Goal: Information Seeking & Learning: Find specific fact

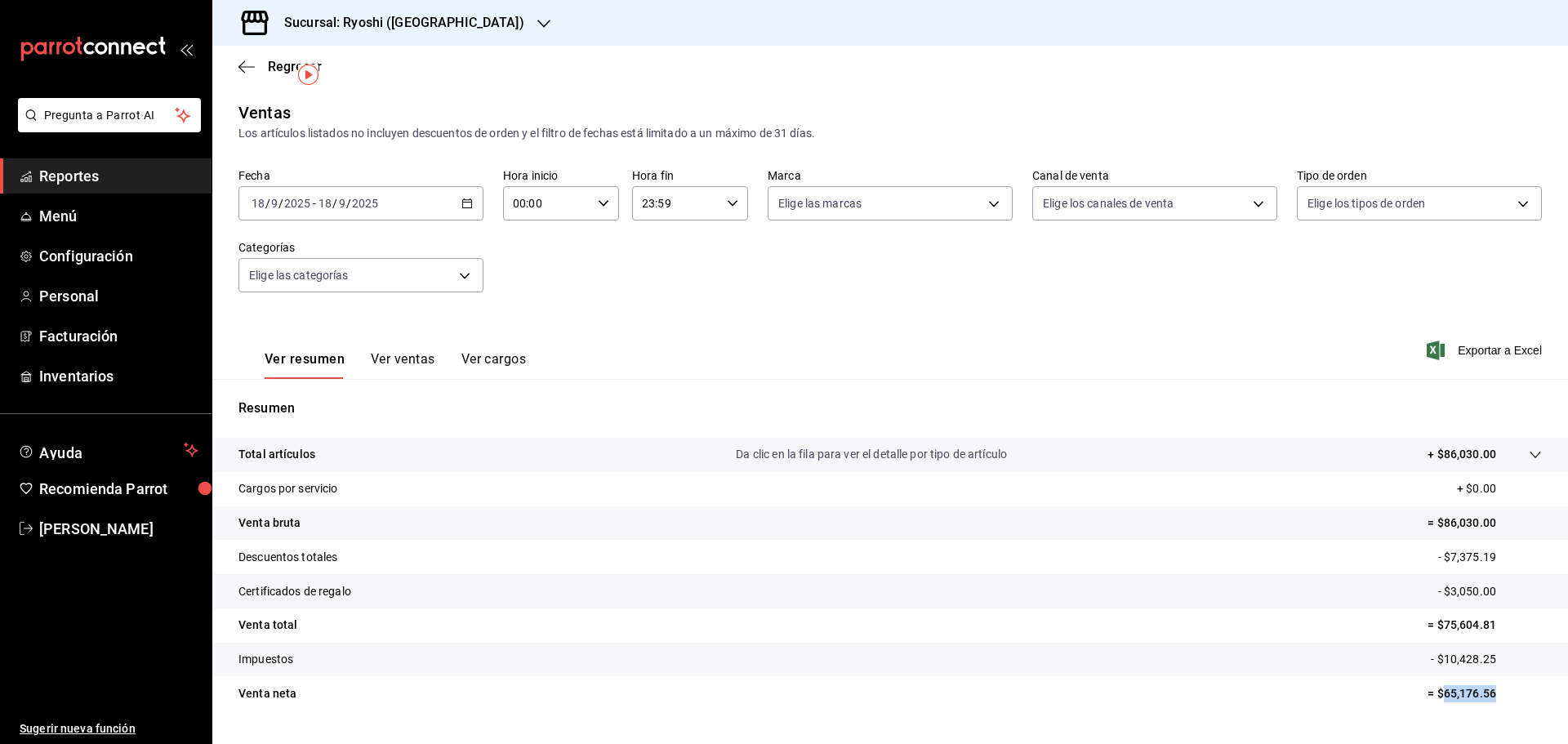
scroll to position [38, 0]
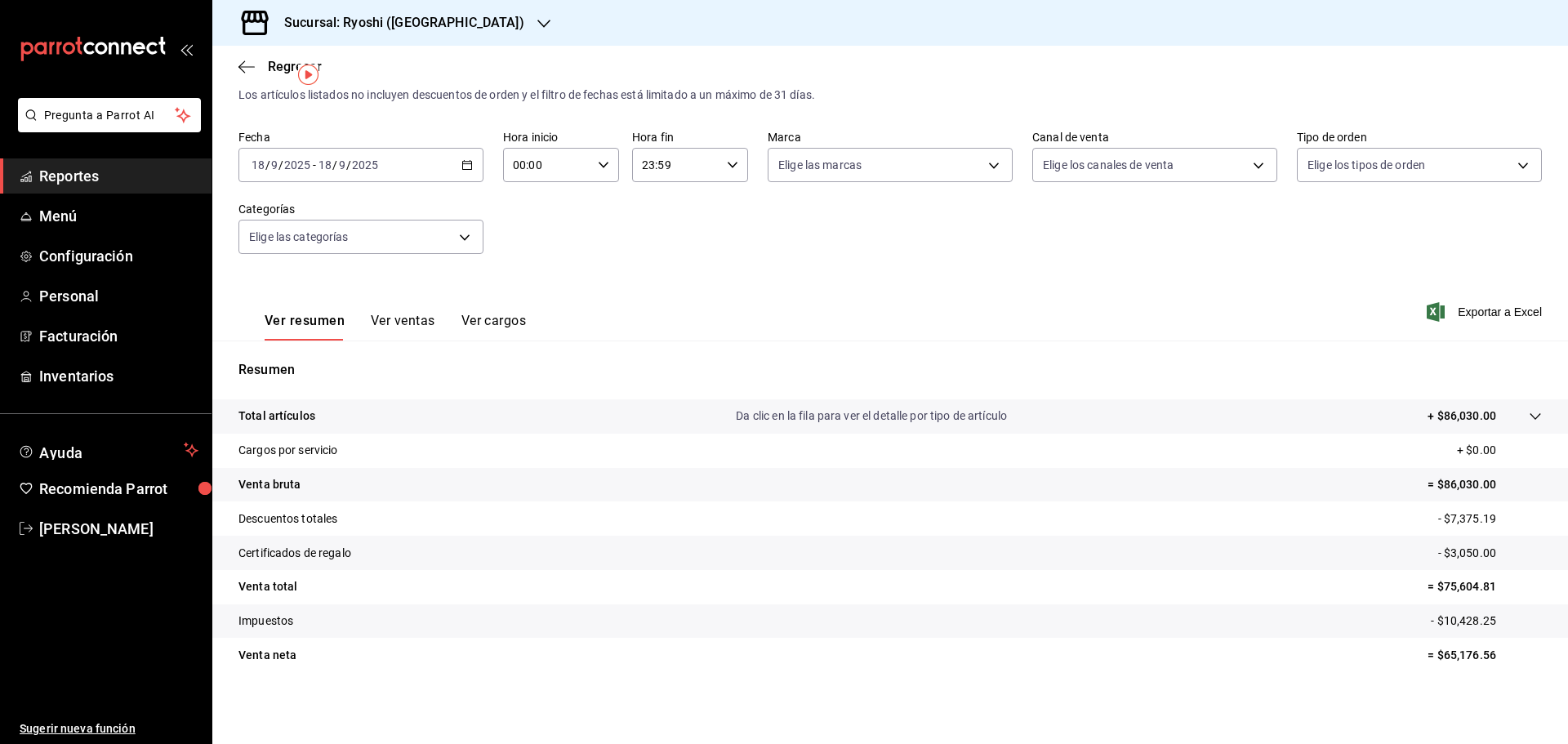
click at [376, 33] on div "Sucursal: Ryoshi ([GEOGRAPHIC_DATA])" at bounding box center [391, 23] width 331 height 45
click at [322, 73] on span "Mochomos ([GEOGRAPHIC_DATA])" at bounding box center [316, 71] width 181 height 17
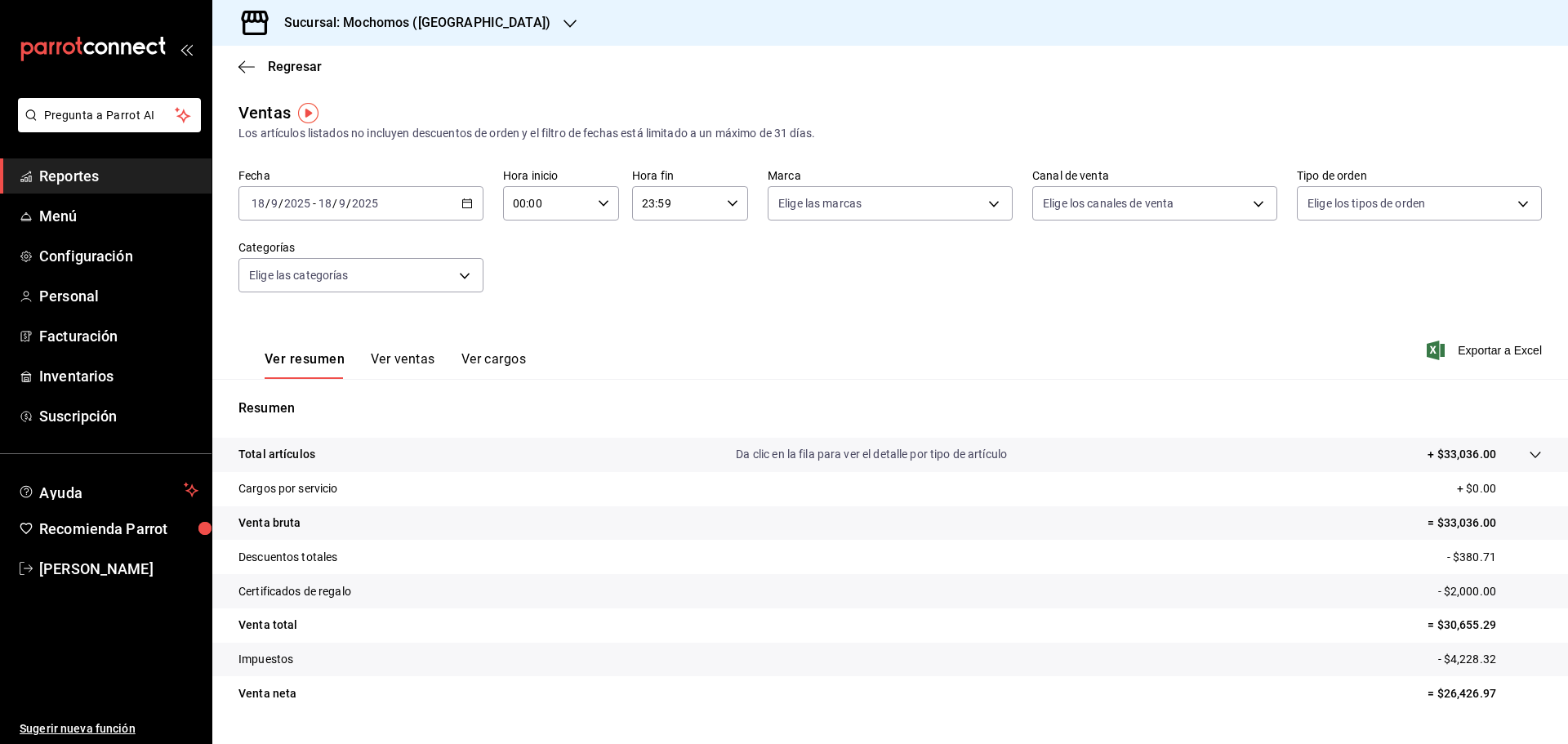
click at [468, 208] on \(Stroke\) "button" at bounding box center [466, 204] width 10 height 9
click at [328, 388] on li "Rango de fechas" at bounding box center [316, 400] width 153 height 37
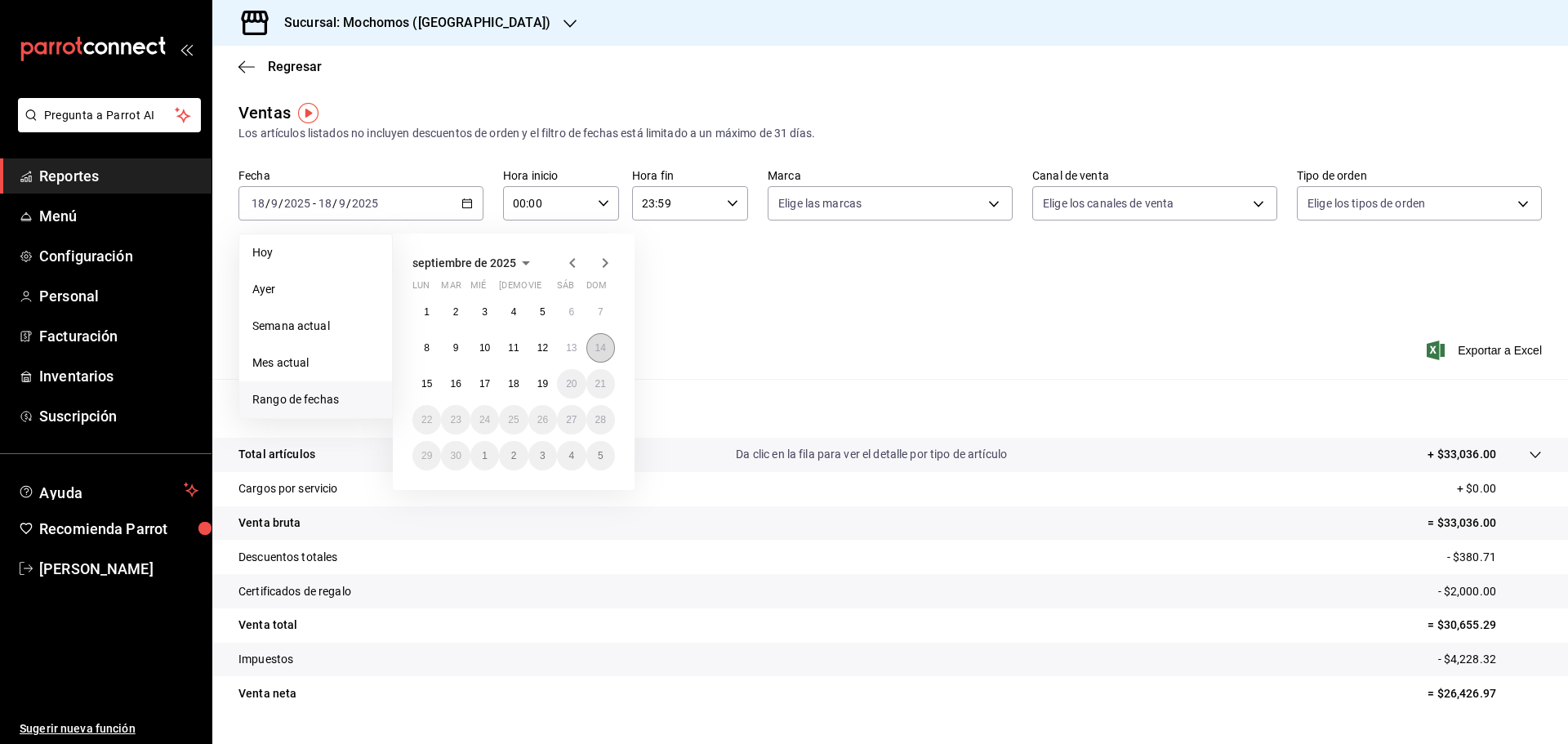
click at [592, 351] on button "14" at bounding box center [600, 348] width 29 height 30
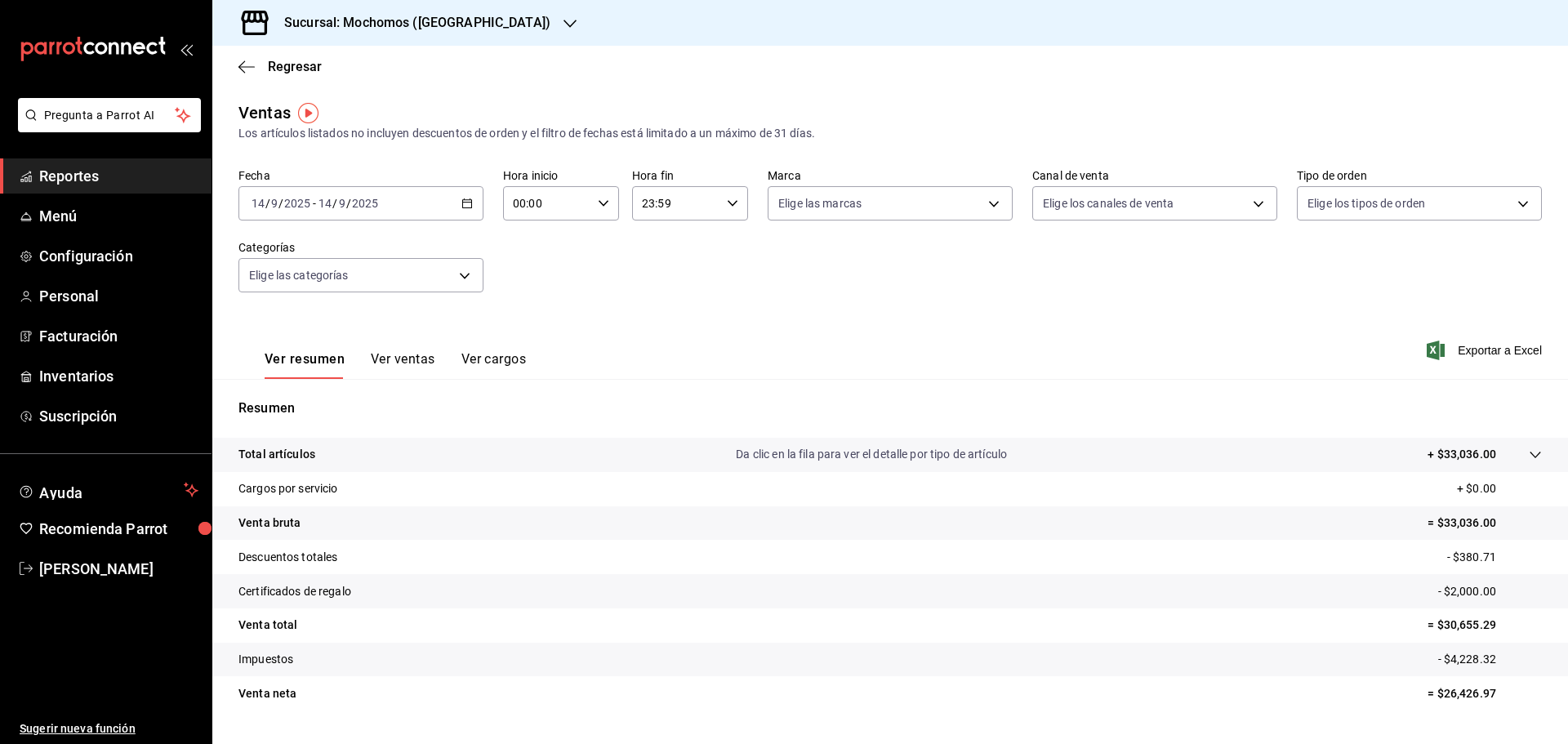
click at [592, 351] on div "Ver resumen Ver ventas Ver cargos Exportar a Excel" at bounding box center [890, 345] width 1355 height 67
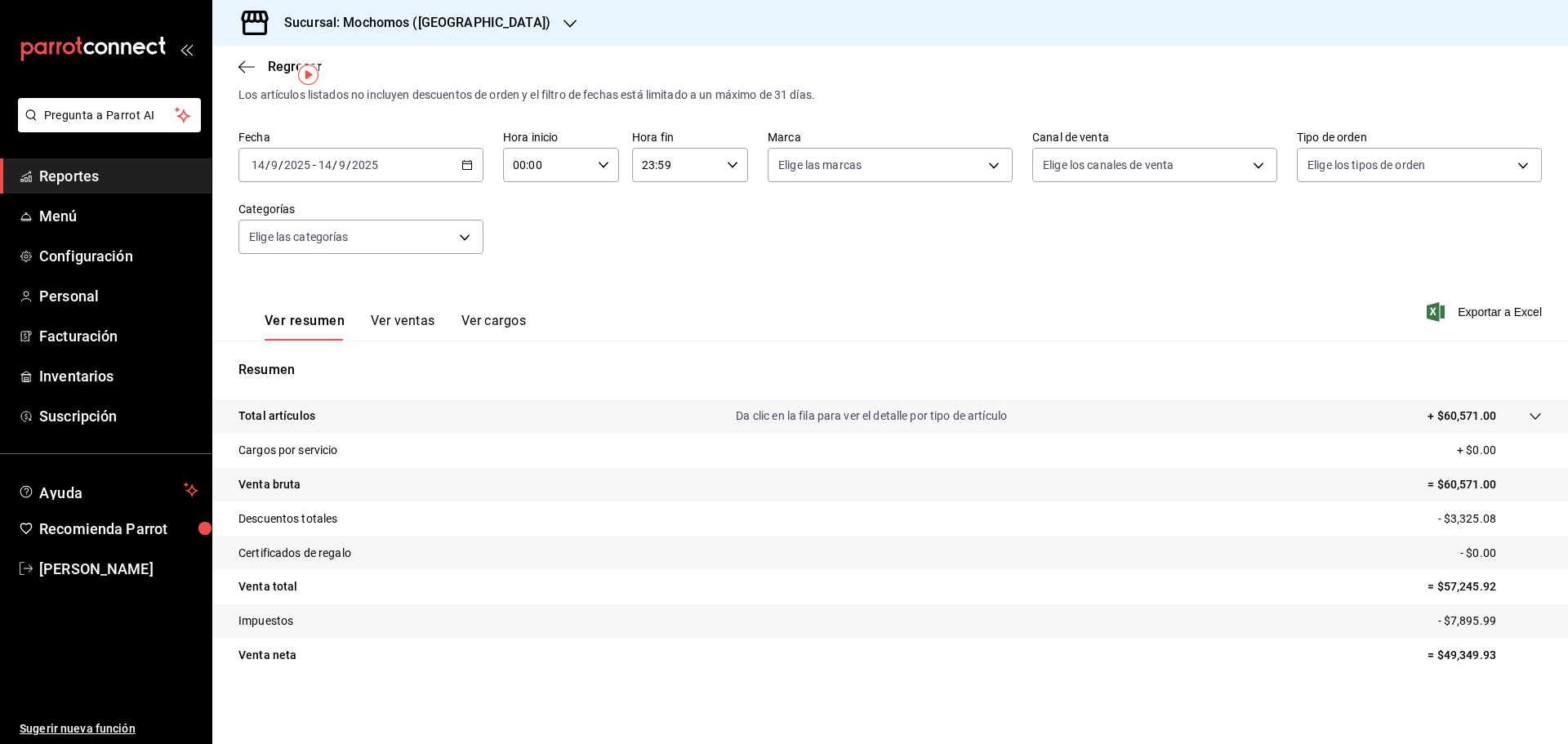
scroll to position [38, 0]
click at [466, 174] on div "[DATE] [DATE] - [DATE] [DATE]" at bounding box center [361, 164] width 245 height 34
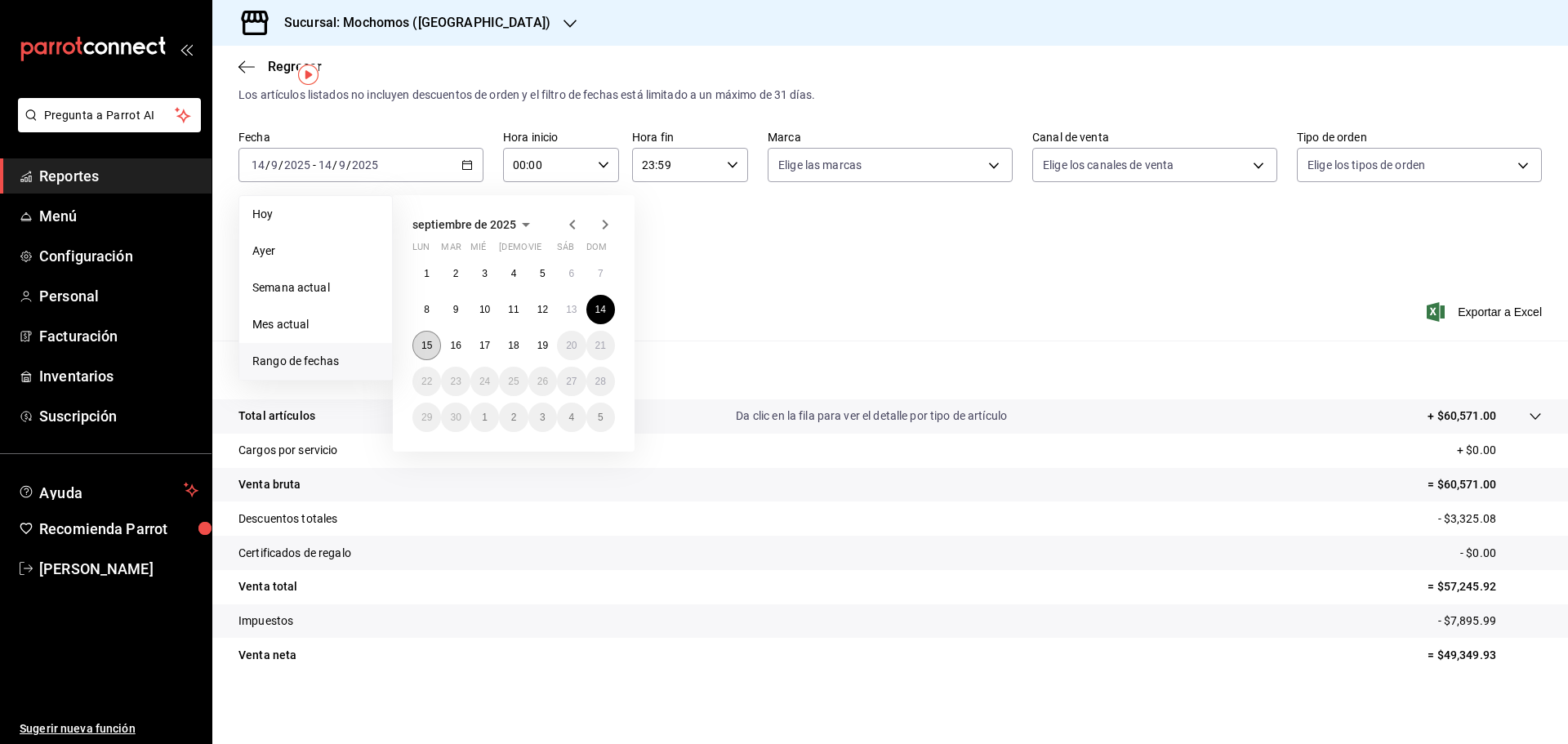
click at [425, 349] on abbr "15" at bounding box center [427, 344] width 10 height 11
click at [422, 348] on abbr "15" at bounding box center [427, 344] width 10 height 11
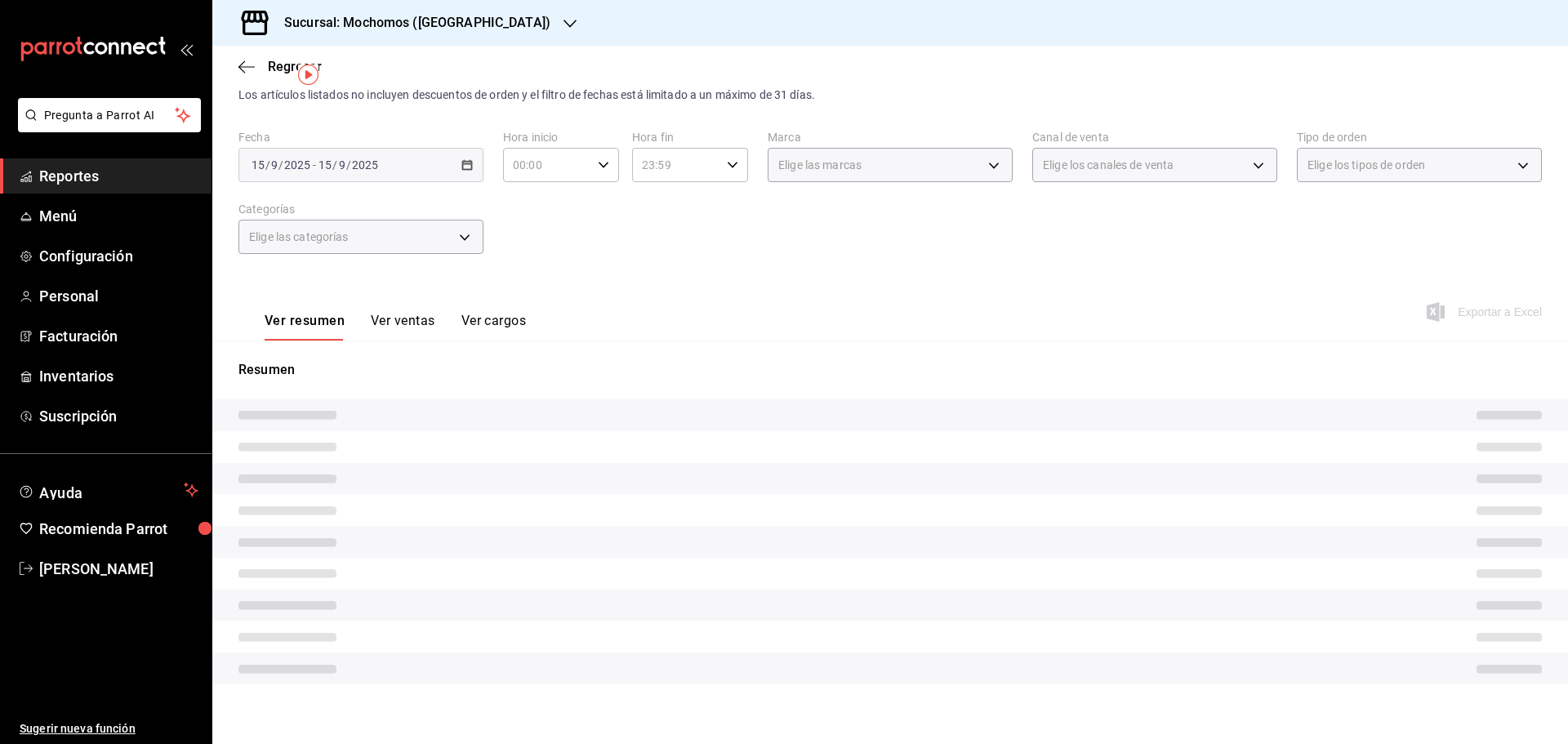
scroll to position [38, 0]
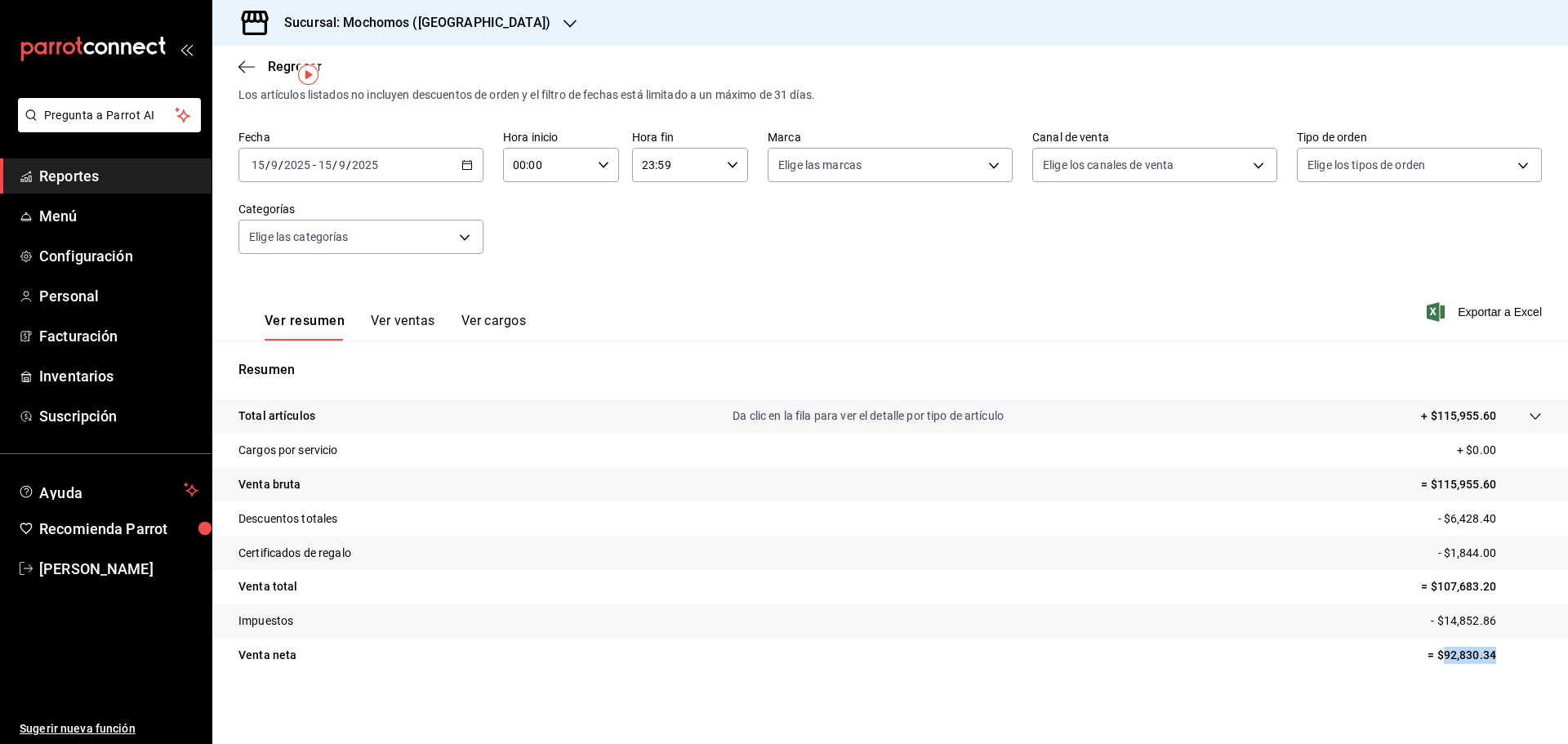
drag, startPoint x: 1435, startPoint y: 656, endPoint x: 1484, endPoint y: 657, distance: 49.0
click at [1484, 657] on p "= $92,830.34" at bounding box center [1484, 656] width 115 height 17
copy p "92,830.34"
click at [457, 163] on div "[DATE] [DATE] - [DATE] [DATE]" at bounding box center [361, 164] width 245 height 34
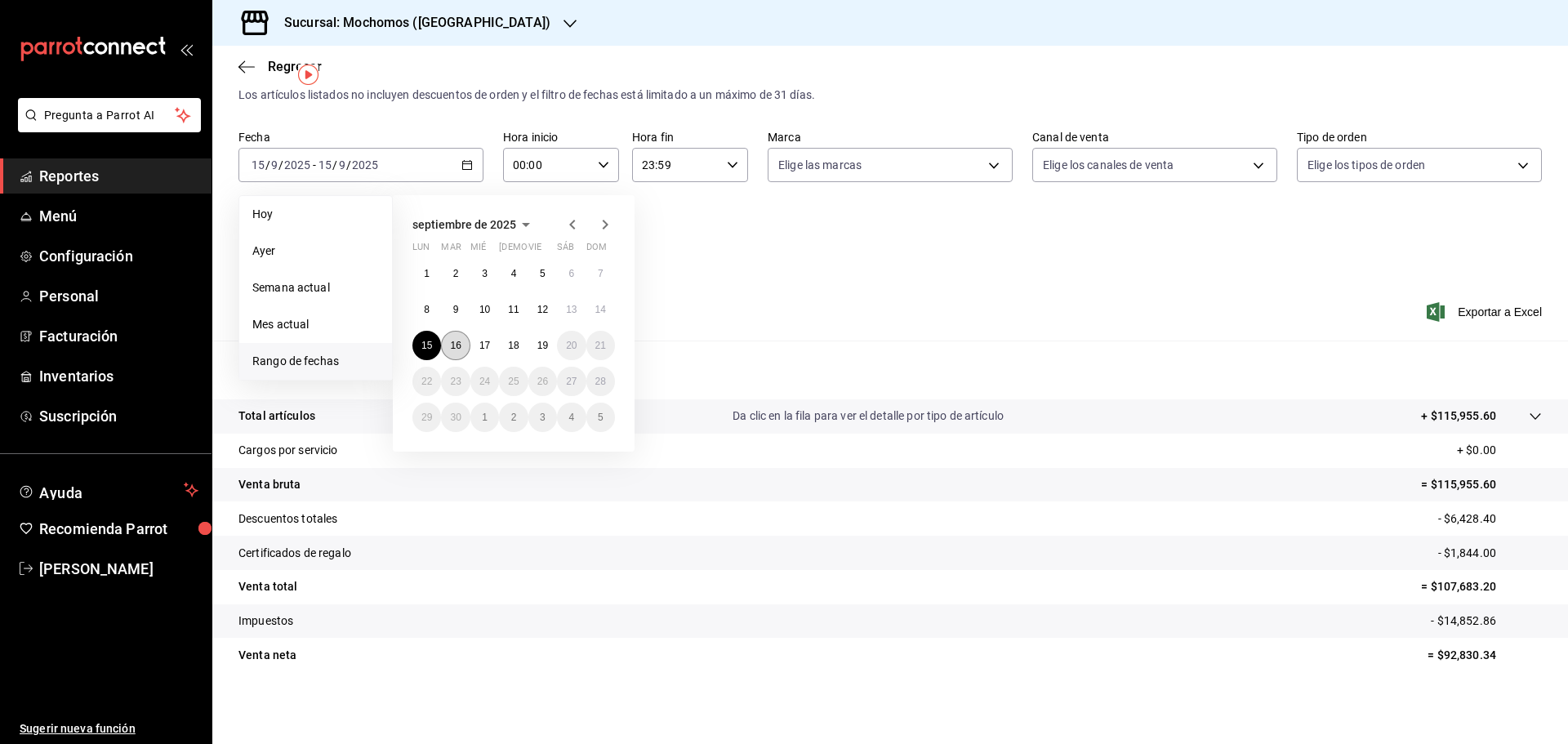
click at [456, 354] on button "16" at bounding box center [455, 345] width 29 height 30
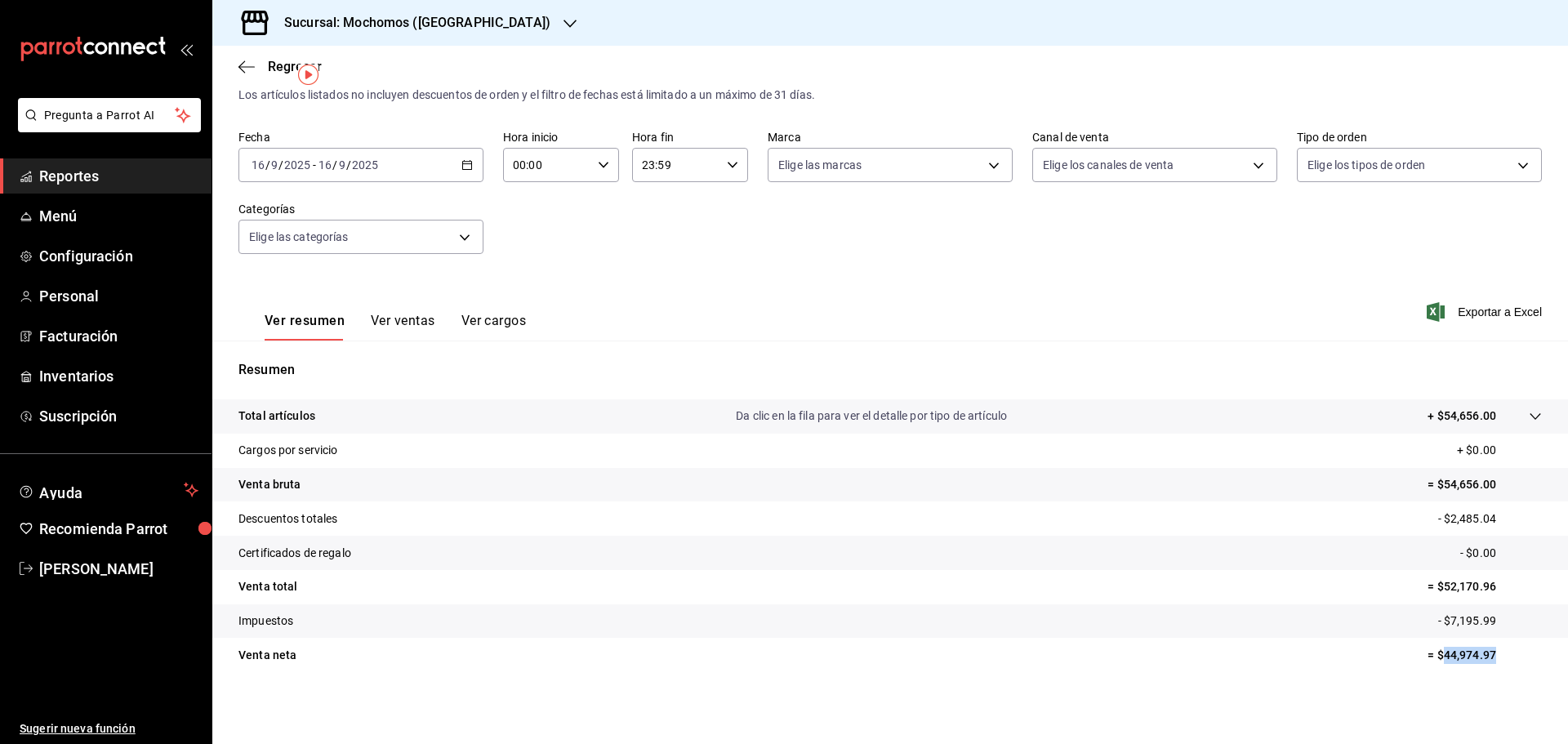
drag, startPoint x: 1432, startPoint y: 651, endPoint x: 1495, endPoint y: 650, distance: 63.0
click at [1495, 650] on p "= $44,974.97" at bounding box center [1484, 656] width 115 height 17
copy p "44,974.97"
click at [433, 166] on div "[DATE] [DATE] - [DATE] [DATE]" at bounding box center [361, 164] width 245 height 34
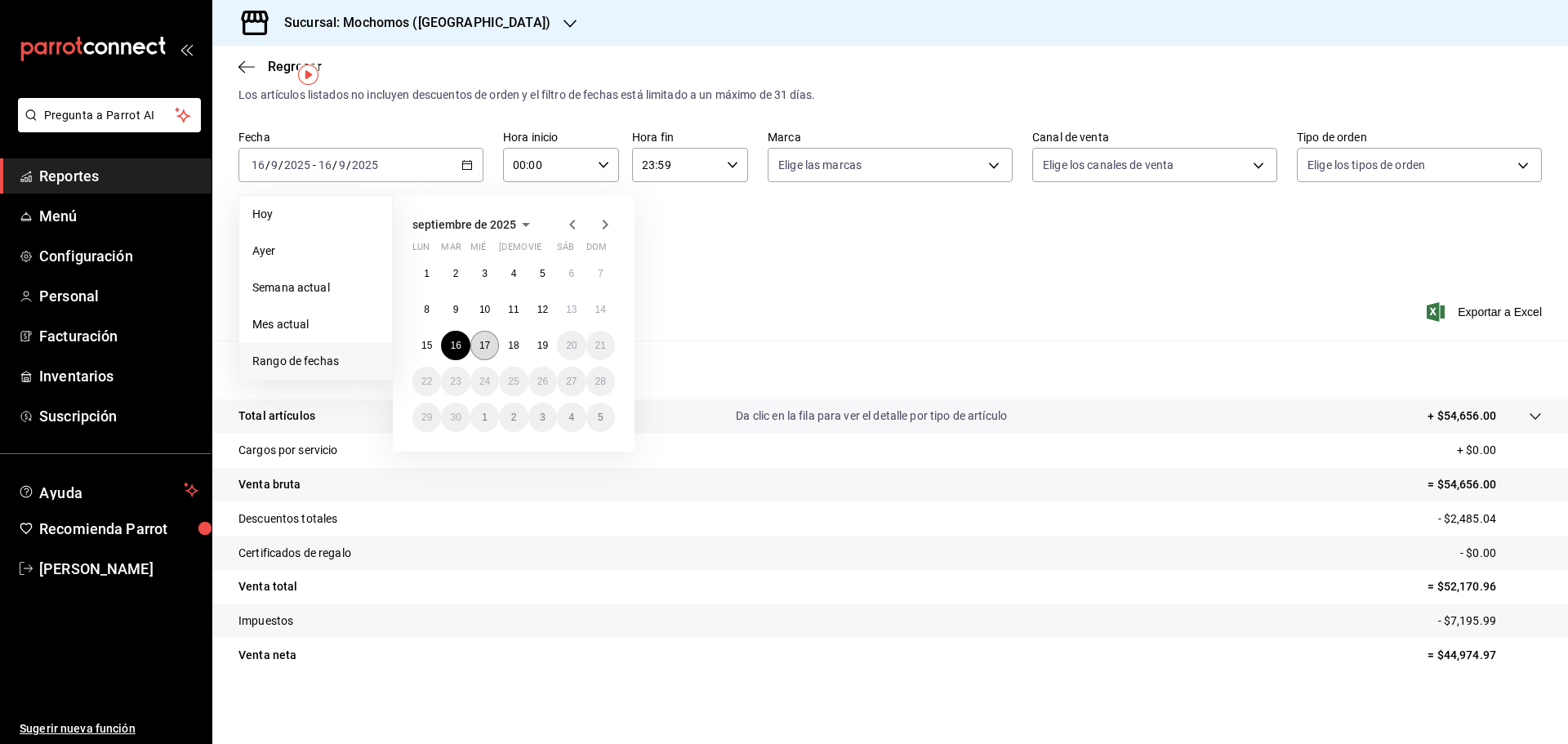
click at [491, 343] on button "17" at bounding box center [484, 345] width 29 height 30
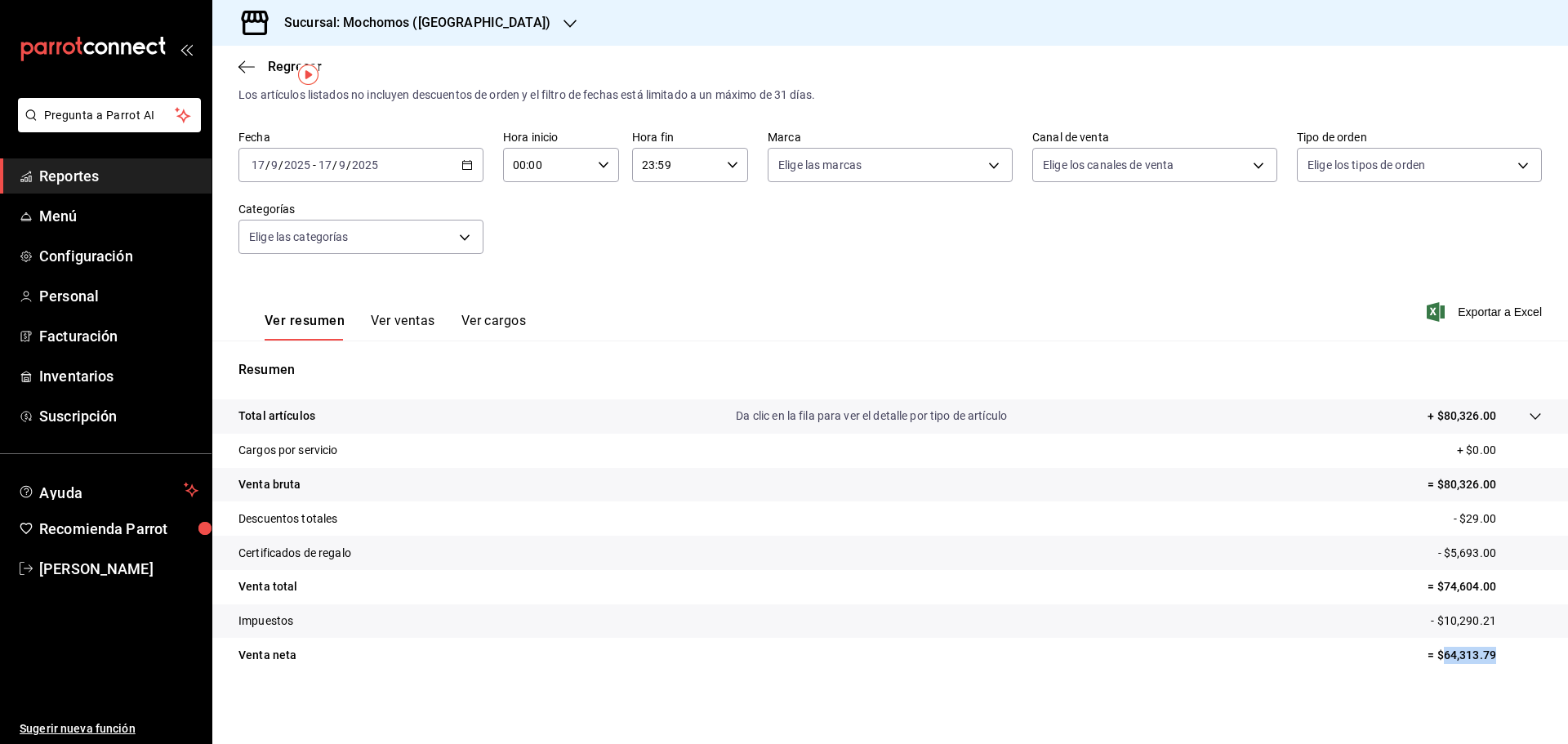
drag, startPoint x: 1434, startPoint y: 654, endPoint x: 1485, endPoint y: 660, distance: 51.4
click at [1485, 660] on p "= $64,313.79" at bounding box center [1484, 656] width 115 height 17
copy p "64,313.79"
click at [431, 159] on div "[DATE] [DATE] - [DATE] [DATE]" at bounding box center [361, 164] width 245 height 34
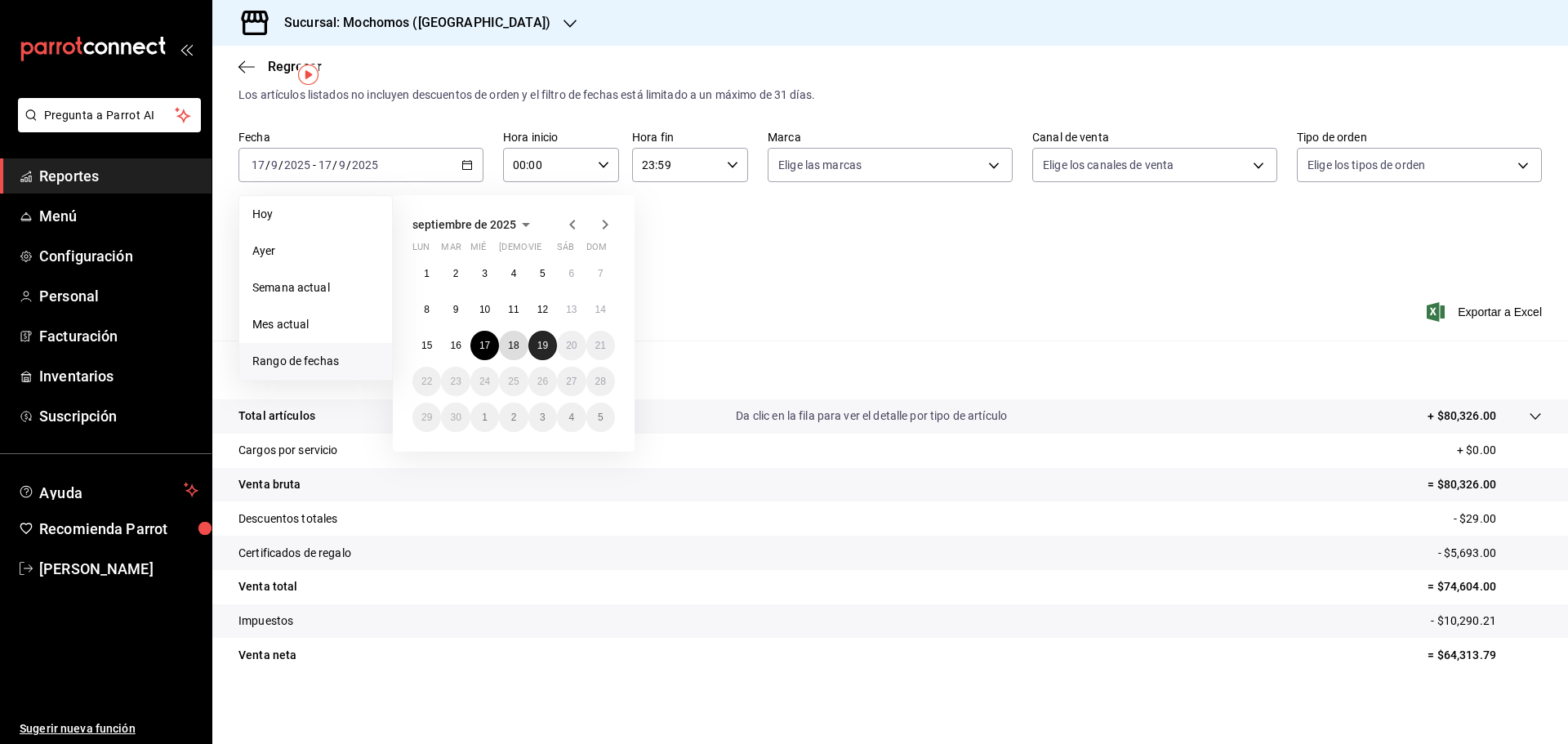
click at [527, 343] on div "1 2 3 4 5 6 7 8 9 10 11 12 13 14 15 16 17 18 19 20 21 22 23 24 25 26 27 28 29 3…" at bounding box center [514, 345] width 203 height 173
click at [528, 343] on button "19" at bounding box center [542, 345] width 29 height 30
click at [509, 342] on abbr "18" at bounding box center [513, 344] width 10 height 11
click at [510, 343] on div "Resumen Total artículos Da clic en la fila para ver el detalle por tipo de artí…" at bounding box center [890, 515] width 1355 height 351
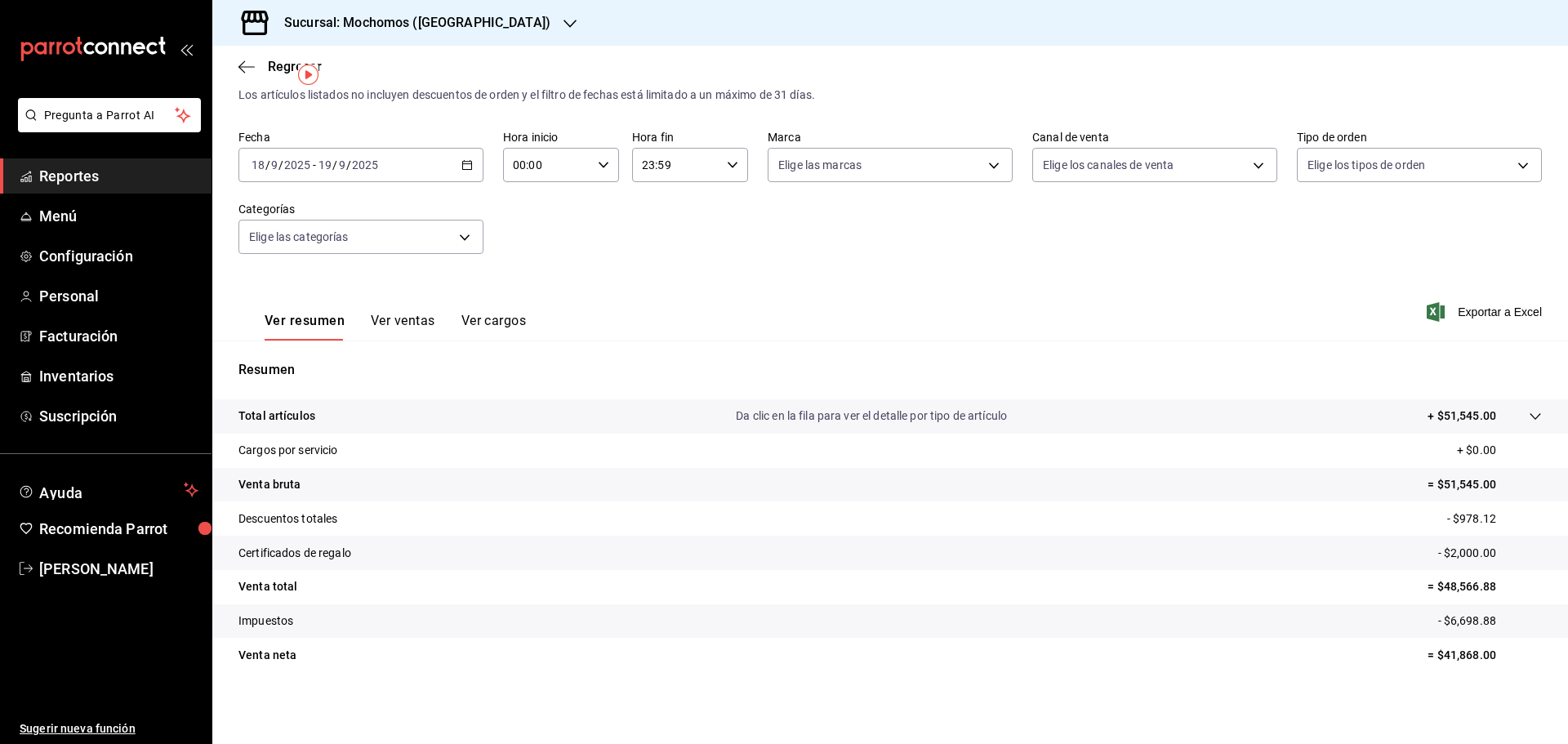
click at [475, 170] on div "[DATE] [DATE] - [DATE] [DATE]" at bounding box center [361, 164] width 245 height 34
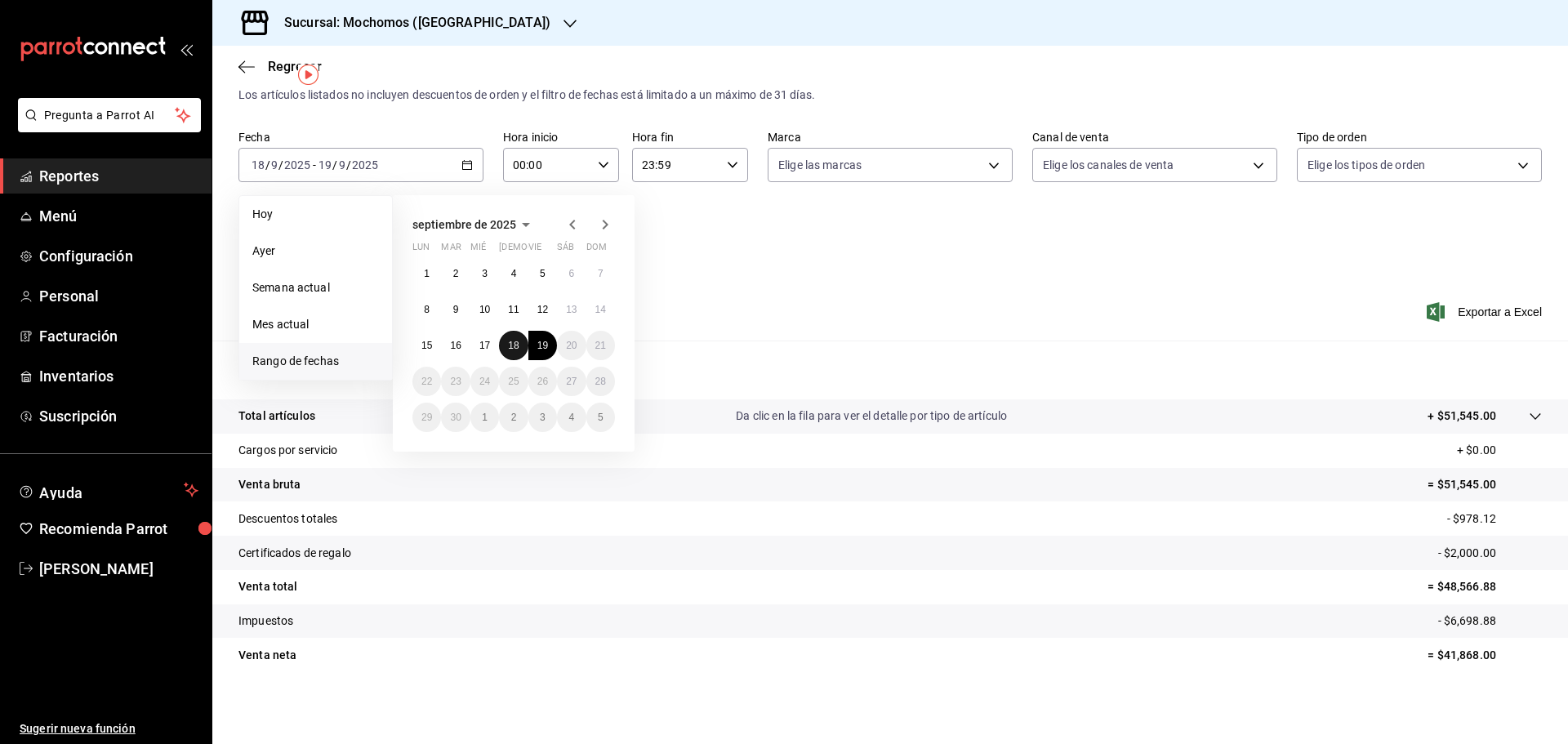
click at [523, 350] on button "18" at bounding box center [513, 345] width 29 height 30
click at [521, 350] on button "18" at bounding box center [513, 345] width 29 height 30
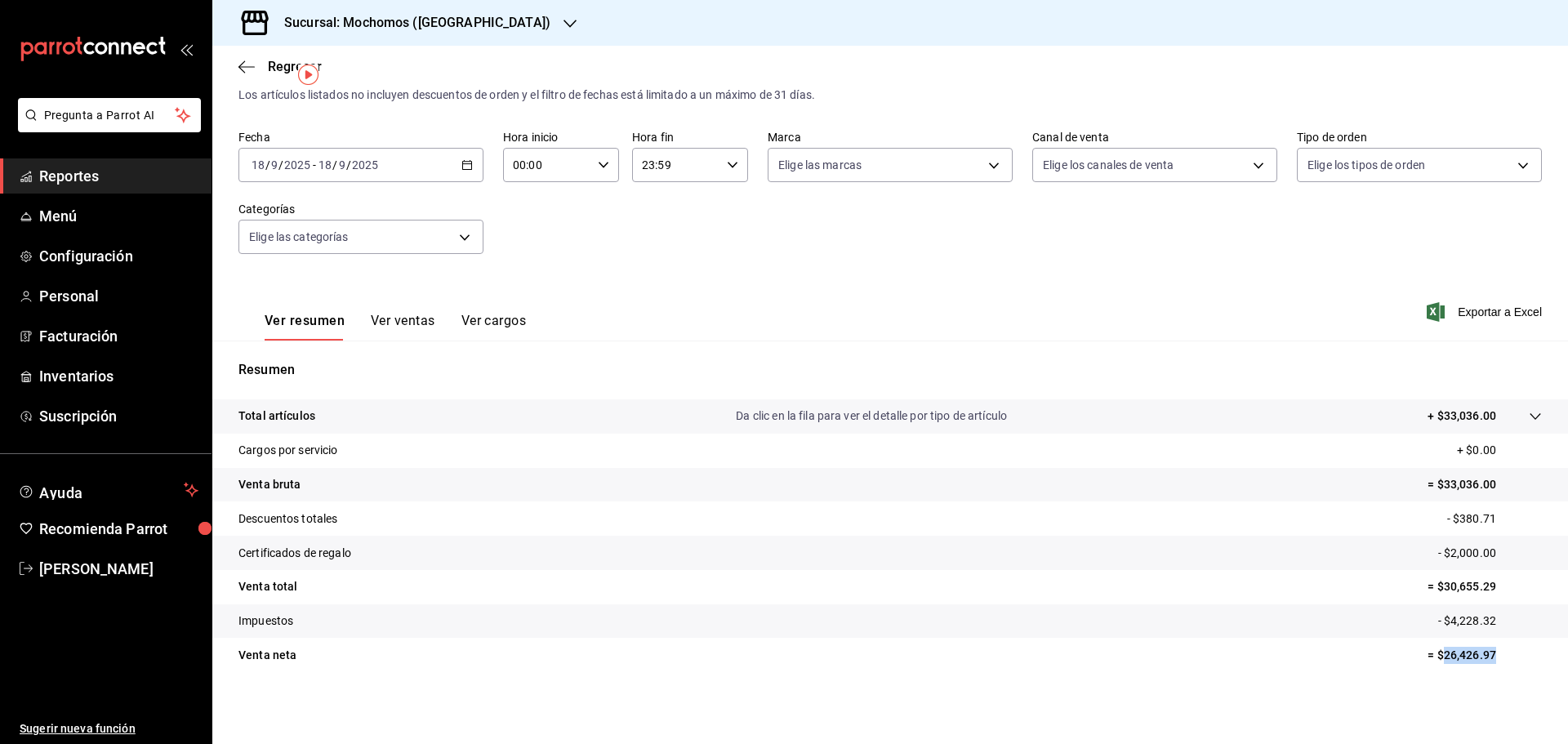
drag, startPoint x: 1433, startPoint y: 650, endPoint x: 1491, endPoint y: 664, distance: 59.7
click at [1491, 664] on tr "Venta neta = $26,426.97" at bounding box center [890, 654] width 1355 height 34
copy p "26,426.97"
